Goal: Go to known website: Access a specific website the user already knows

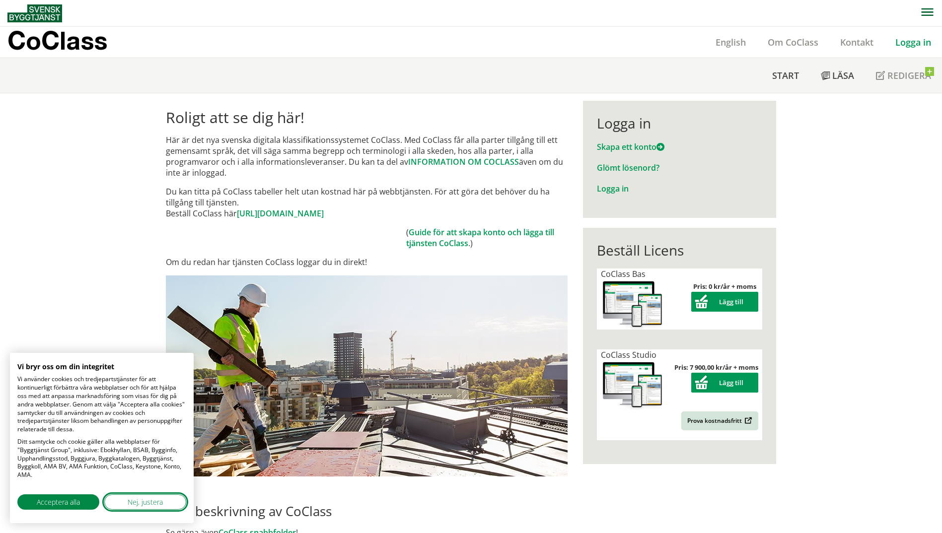
click at [135, 505] on span "Nej, justera" at bounding box center [145, 502] width 35 height 10
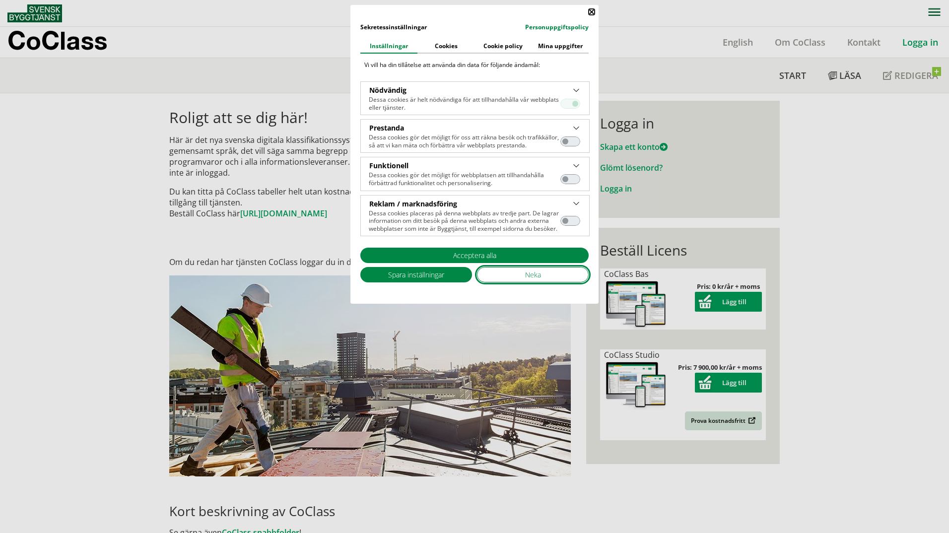
click at [535, 276] on span "Neka" at bounding box center [533, 275] width 16 height 10
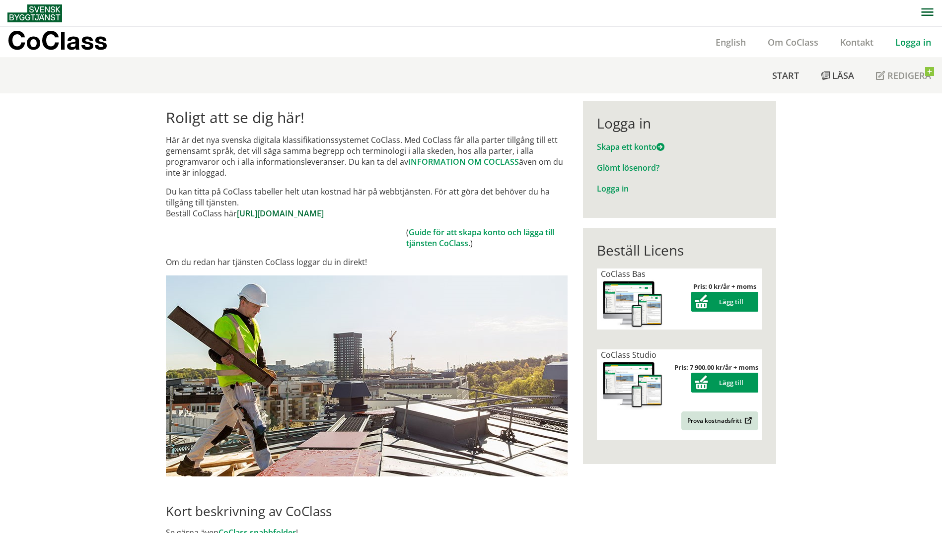
click at [324, 213] on link "[URL][DOMAIN_NAME]" at bounding box center [280, 213] width 87 height 11
